Goal: Navigation & Orientation: Find specific page/section

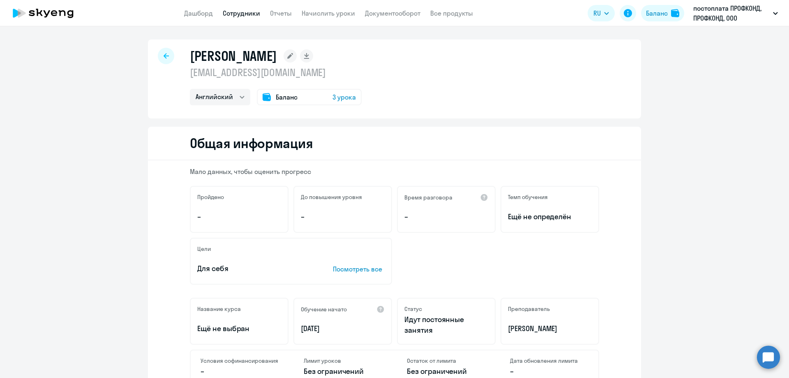
select select "english"
click at [192, 11] on link "Дашборд" at bounding box center [198, 13] width 29 height 8
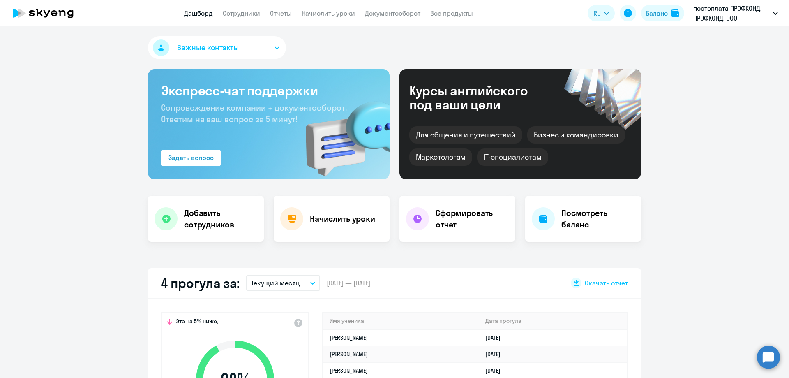
select select "30"
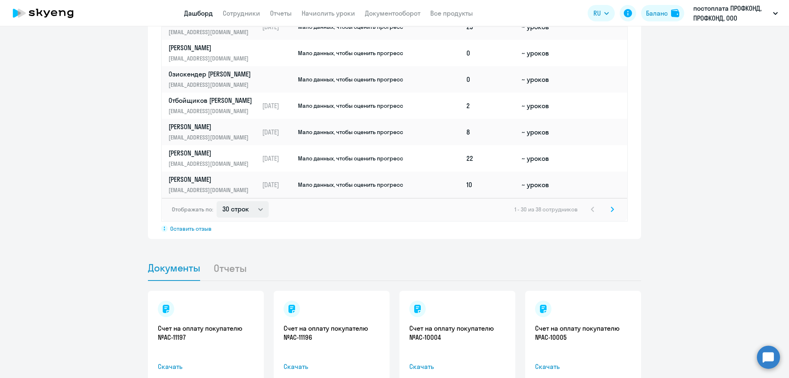
scroll to position [617, 0]
click at [611, 206] on icon at bounding box center [612, 209] width 3 height 6
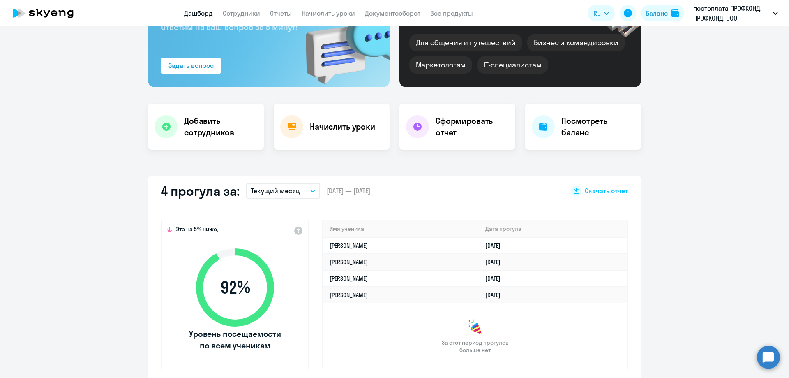
scroll to position [0, 0]
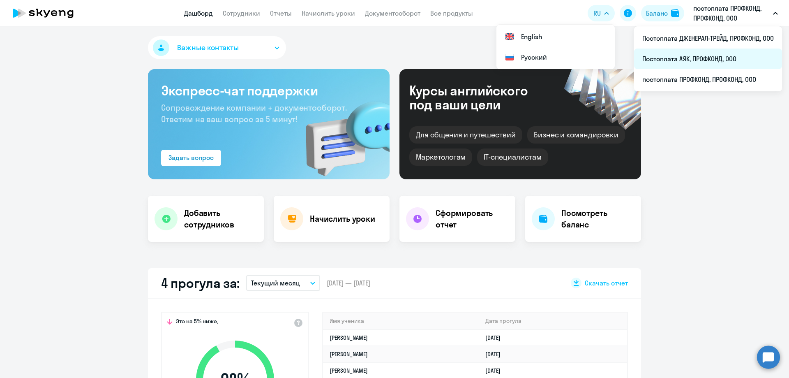
click at [712, 53] on li "Постоплата АЯК, ПРОФКОНД, ООО" at bounding box center [708, 59] width 148 height 21
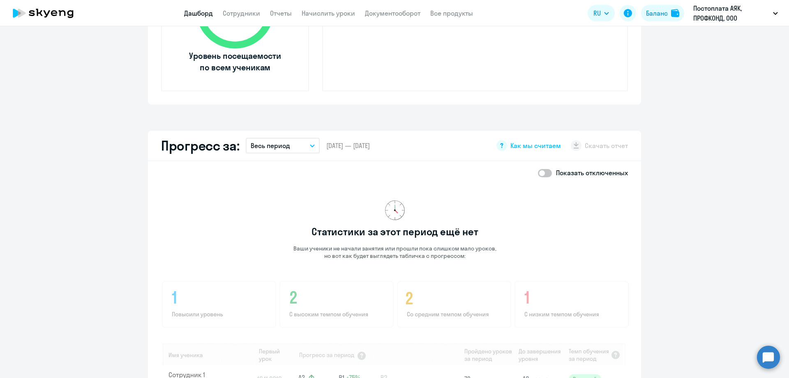
scroll to position [534, 0]
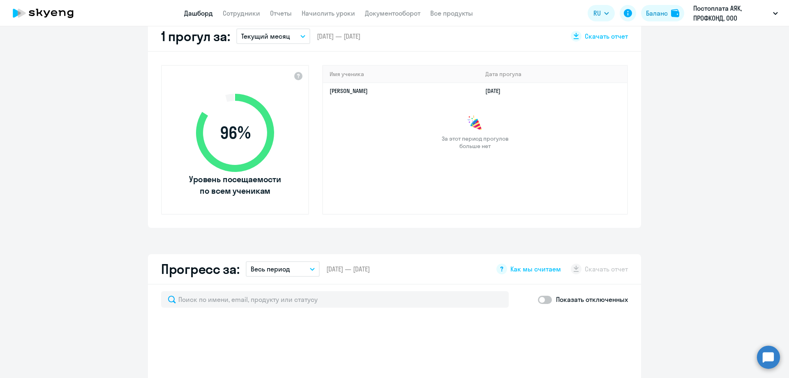
select select "30"
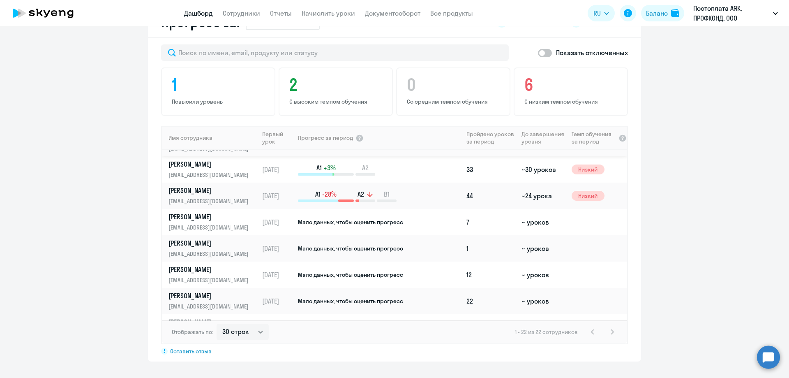
scroll to position [164, 0]
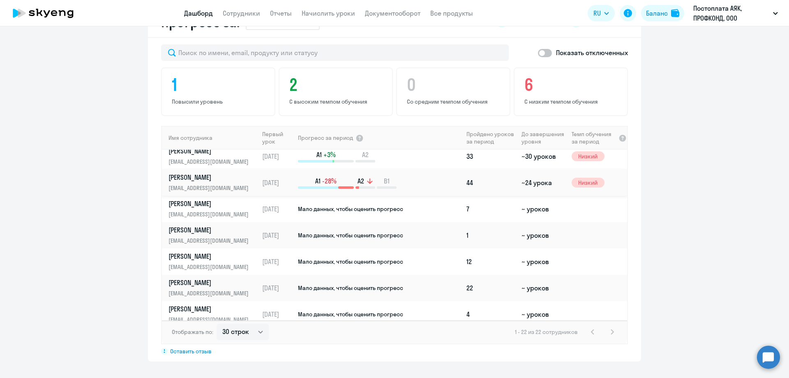
click at [216, 174] on p "[PERSON_NAME]" at bounding box center [211, 177] width 85 height 9
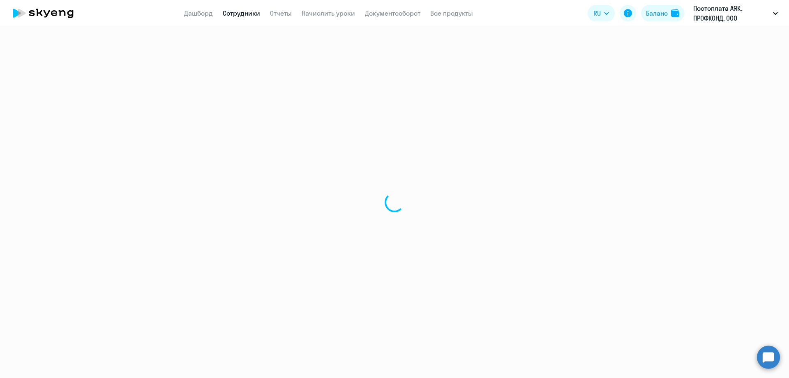
select select "english"
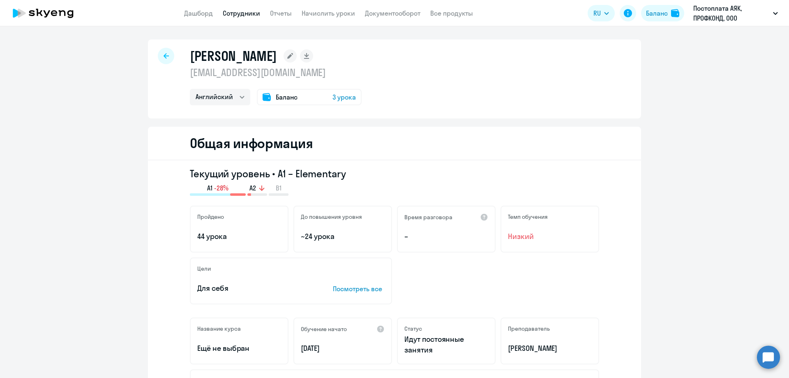
click at [165, 53] on icon at bounding box center [166, 56] width 5 height 6
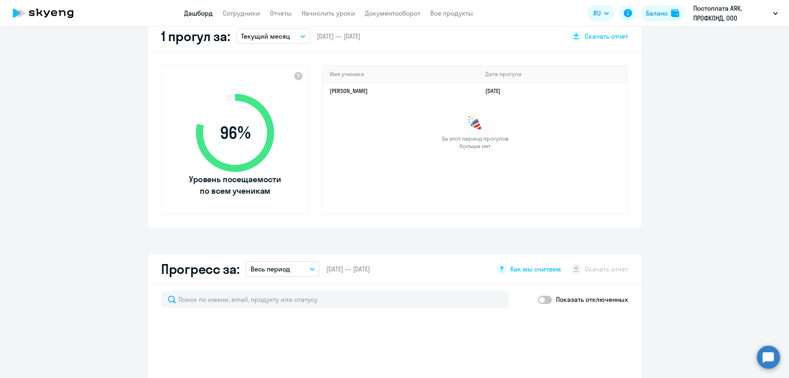
select select "30"
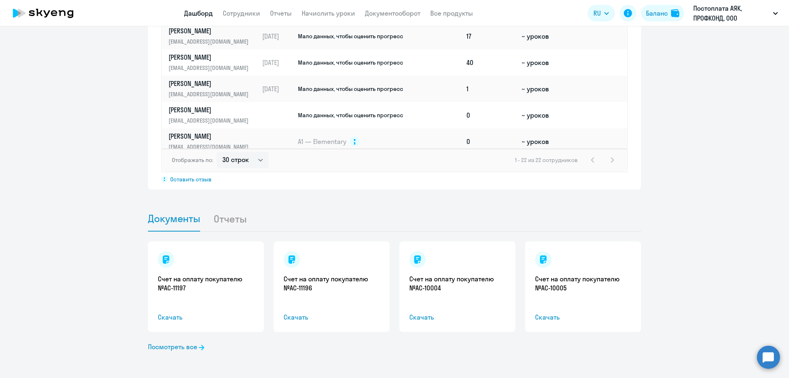
scroll to position [408, 0]
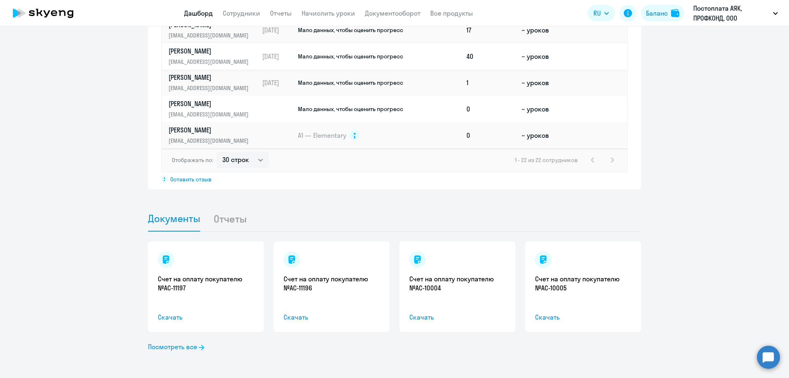
click at [223, 60] on p "[EMAIL_ADDRESS][DOMAIN_NAME]" at bounding box center [211, 61] width 85 height 9
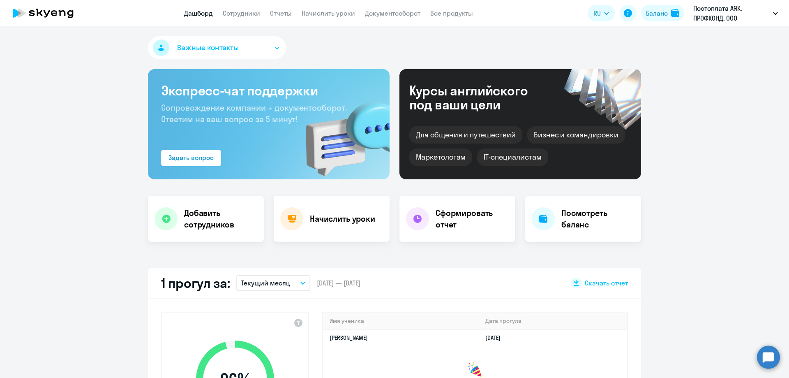
select select "english"
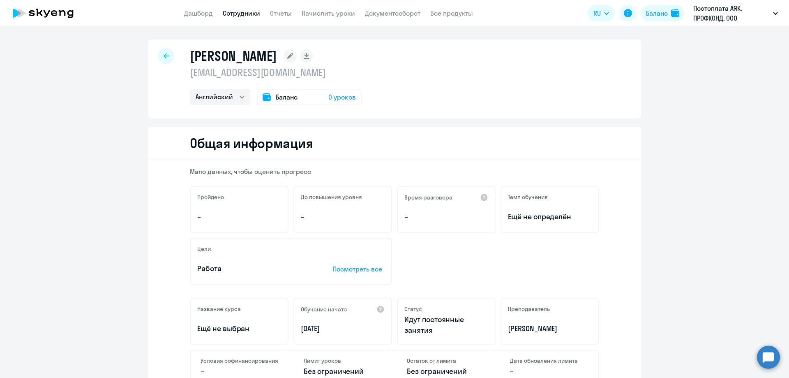
click at [289, 18] on app-header "Дашборд Сотрудники Отчеты Начислить уроки Документооборот Все продукты Дашборд …" at bounding box center [394, 13] width 789 height 26
click at [280, 13] on link "Отчеты" at bounding box center [281, 13] width 22 height 8
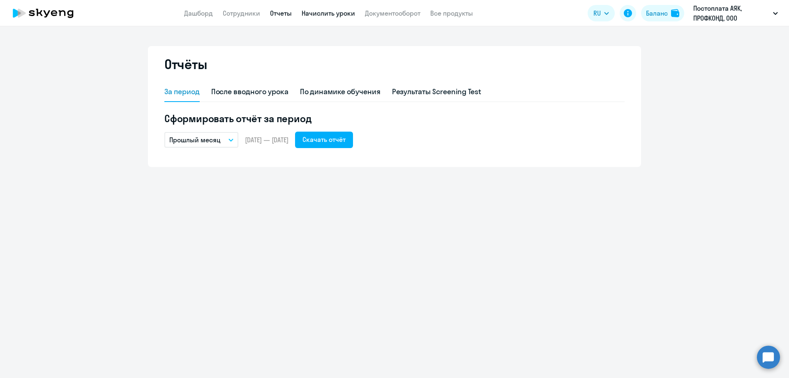
click at [316, 11] on link "Начислить уроки" at bounding box center [328, 13] width 53 height 8
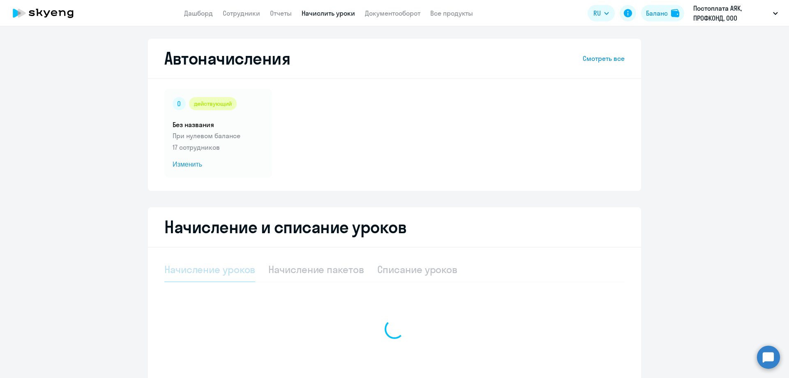
select select "10"
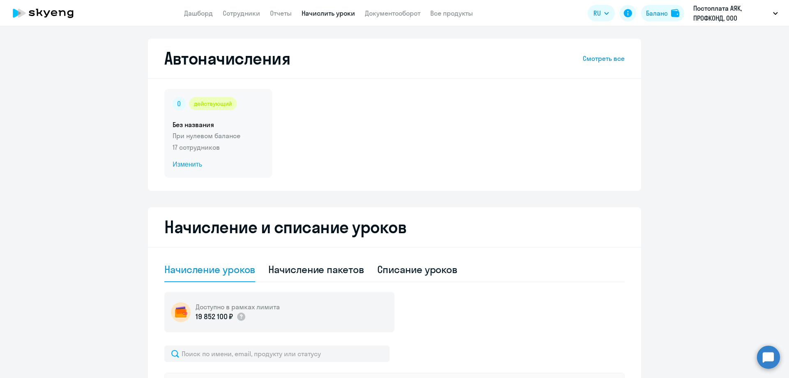
click at [189, 161] on span "Изменить" at bounding box center [218, 164] width 91 height 10
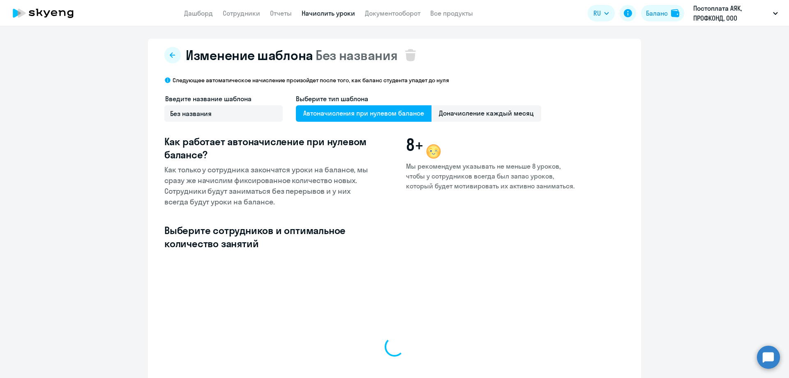
select select "10"
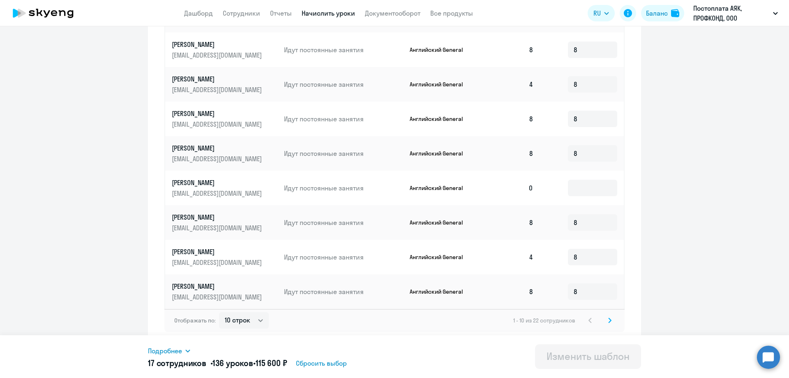
scroll to position [20, 0]
click at [609, 317] on svg-icon at bounding box center [610, 320] width 10 height 10
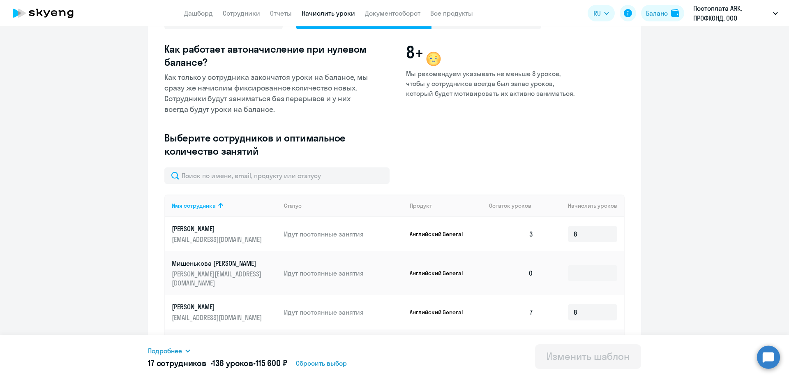
scroll to position [106, 0]
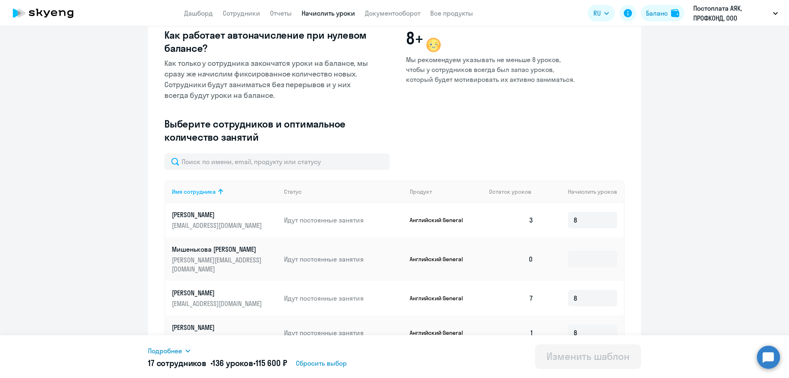
click at [96, 188] on ng-component "Изменение шаблона Без названия Следующее автоматическое начисление произойдет п…" at bounding box center [394, 261] width 789 height 659
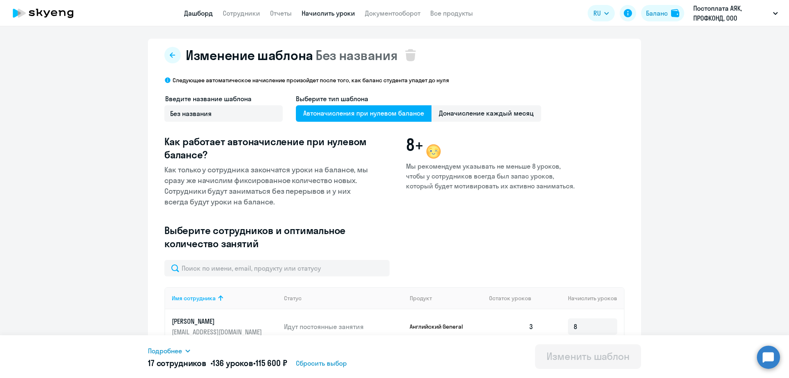
click at [202, 9] on link "Дашборд" at bounding box center [198, 13] width 29 height 8
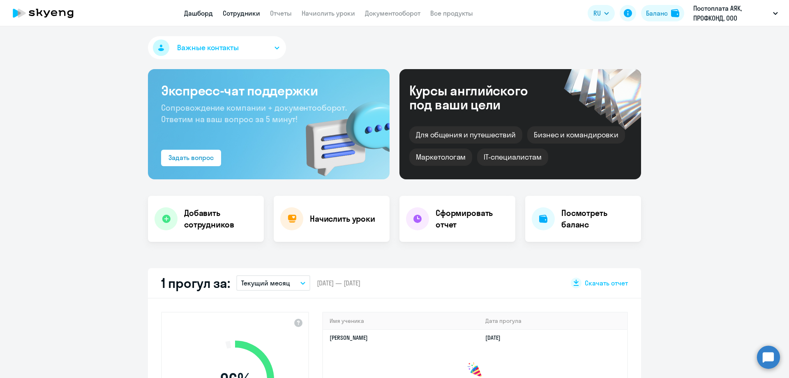
select select "30"
click at [241, 16] on link "Сотрудники" at bounding box center [241, 13] width 37 height 8
select select "30"
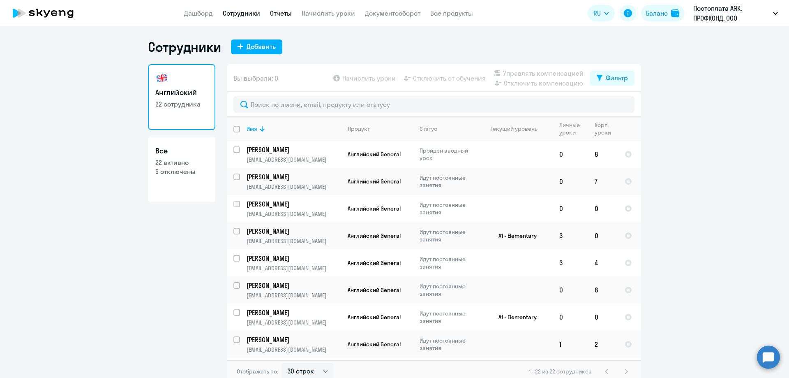
click at [284, 14] on link "Отчеты" at bounding box center [281, 13] width 22 height 8
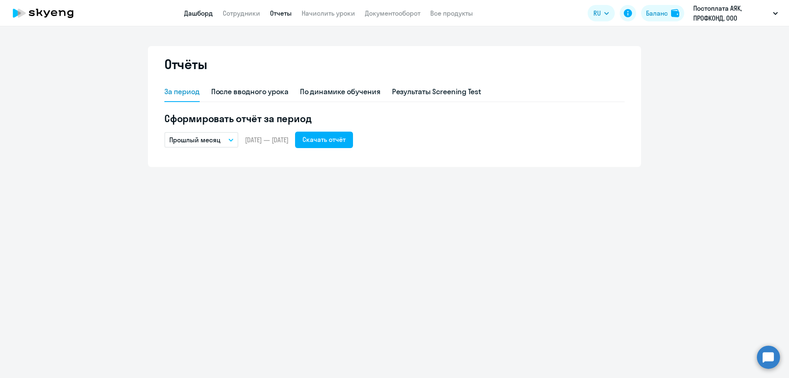
click at [196, 13] on link "Дашборд" at bounding box center [198, 13] width 29 height 8
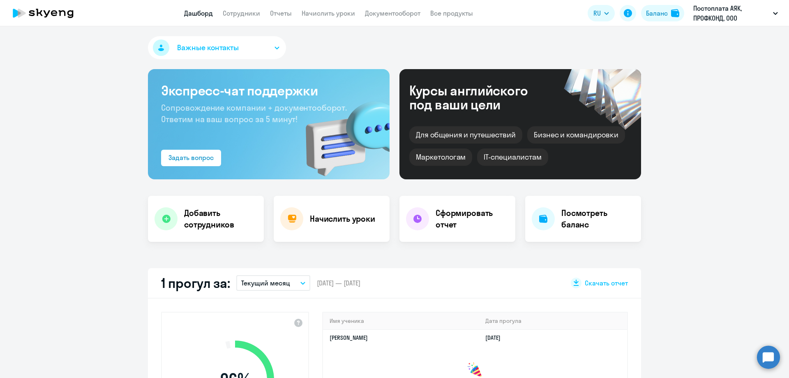
select select "30"
